Goal: Information Seeking & Learning: Learn about a topic

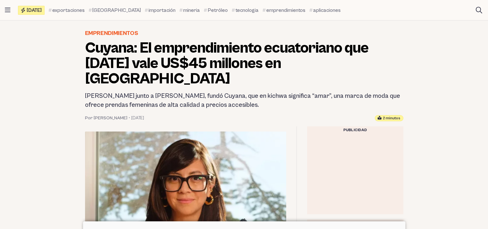
scroll to position [85, 0]
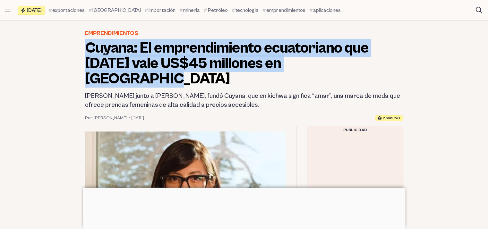
drag, startPoint x: 87, startPoint y: 47, endPoint x: 335, endPoint y: 69, distance: 249.4
click at [335, 69] on h1 "Cuyana: El emprendimiento ecuatoriano que [DATE] vale US$45 millones en [GEOGRA…" at bounding box center [244, 63] width 318 height 46
copy h1 "Cuyana: El emprendimiento ecuatoriano que [DATE] vale US$45 millones en [GEOGRA…"
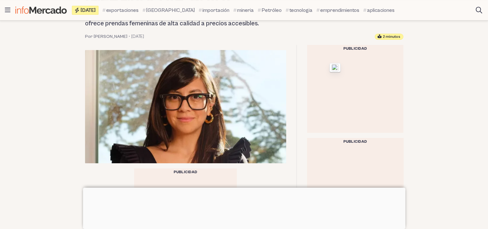
scroll to position [171, 0]
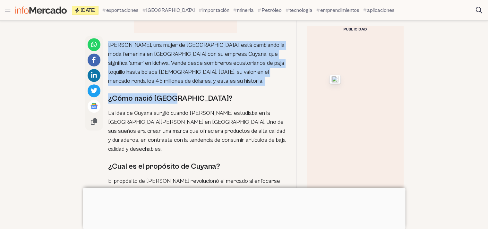
scroll to position [428, 0]
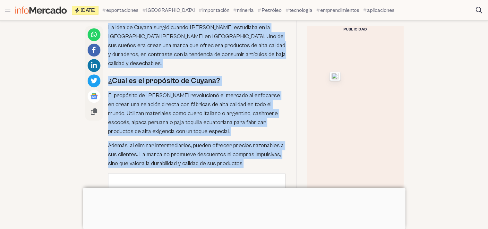
drag, startPoint x: 109, startPoint y: 112, endPoint x: 252, endPoint y: 147, distance: 147.5
copy div "Lorem Ipsumdol, sit ametc ad Elits, doei temporinc ut labo etdolore ma ali Enim…"
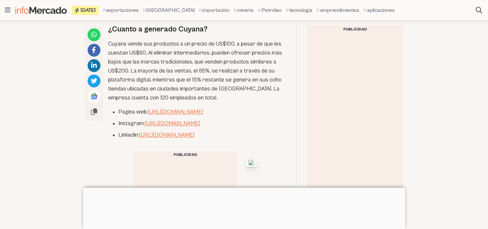
scroll to position [1027, 0]
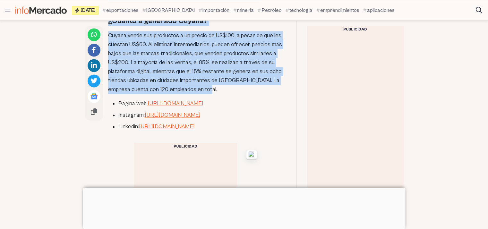
drag, startPoint x: 108, startPoint y: 115, endPoint x: 224, endPoint y: 72, distance: 123.6
copy div "Cuyana probó con varios productos hasta encontrar el éxito con sus carteras de …"
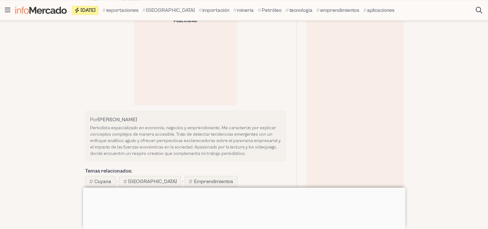
scroll to position [1198, 0]
